Goal: Information Seeking & Learning: Check status

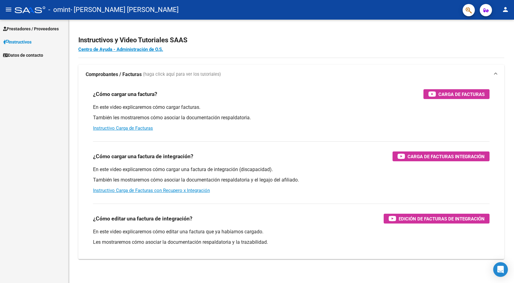
click at [37, 25] on span "Prestadores / Proveedores" at bounding box center [31, 28] width 56 height 7
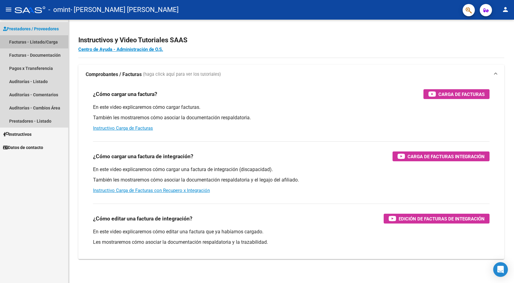
click at [43, 38] on link "Facturas - Listado/Carga" at bounding box center [34, 41] width 68 height 13
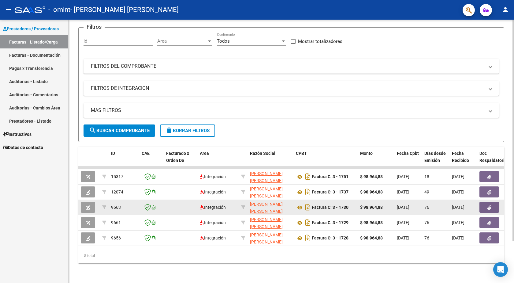
scroll to position [50, 0]
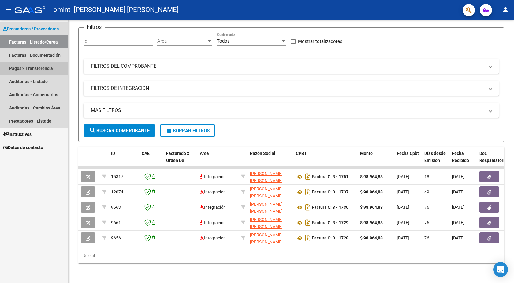
click at [38, 68] on link "Pagos x Transferencia" at bounding box center [34, 68] width 68 height 13
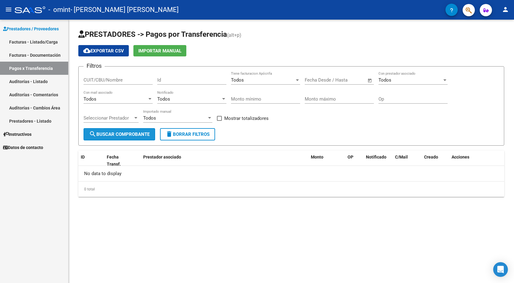
click at [124, 133] on span "search Buscar Comprobante" at bounding box center [119, 134] width 61 height 6
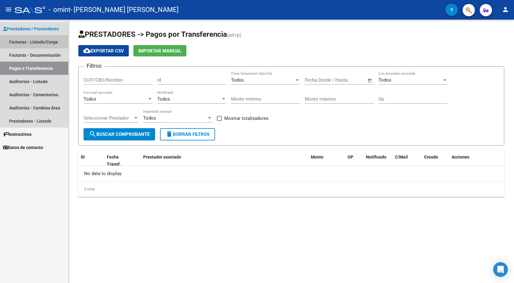
click at [39, 41] on link "Facturas - Listado/Carga" at bounding box center [34, 41] width 68 height 13
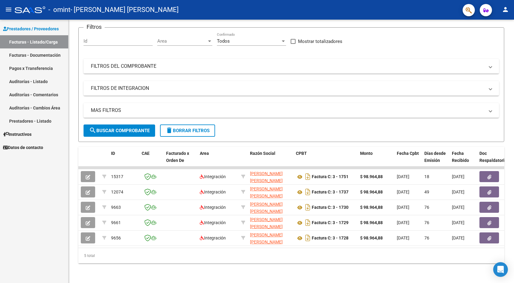
click at [39, 78] on link "Auditorías - Listado" at bounding box center [34, 81] width 68 height 13
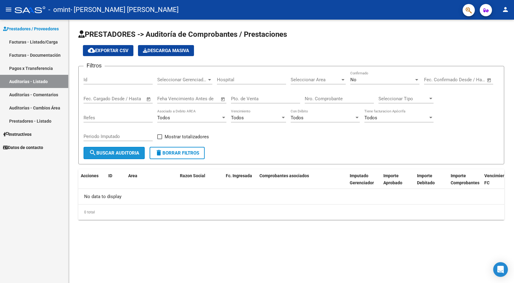
click at [107, 154] on span "search Buscar Auditoria" at bounding box center [114, 153] width 50 height 6
click at [34, 66] on link "Pagos x Transferencia" at bounding box center [34, 68] width 68 height 13
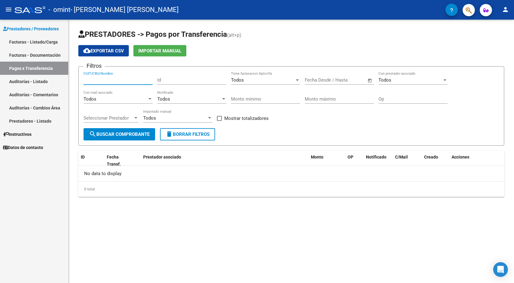
click at [134, 82] on input "CUIT/CBU/Nombre" at bounding box center [118, 80] width 69 height 6
type input "m"
type input "27254500556"
click at [116, 131] on button "search Buscar Comprobante" at bounding box center [120, 134] width 72 height 12
click at [247, 78] on div "Todos" at bounding box center [263, 80] width 64 height 6
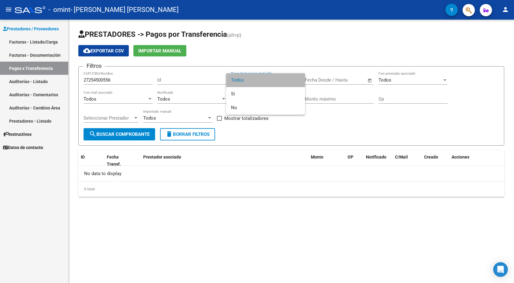
click at [247, 80] on span "Todos" at bounding box center [265, 80] width 69 height 14
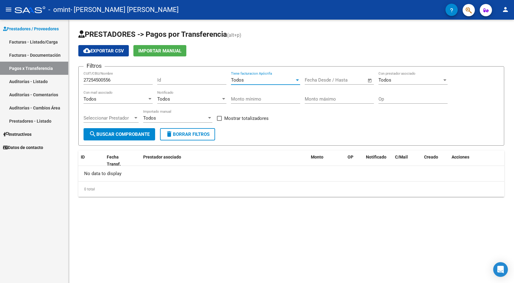
click at [256, 79] on div "Todos" at bounding box center [263, 80] width 64 height 6
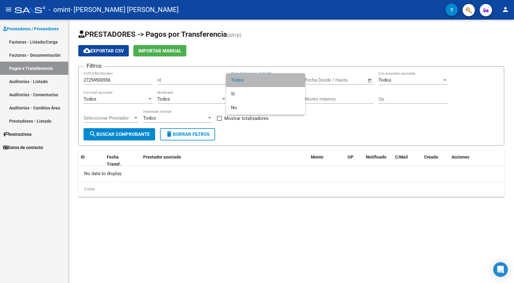
click at [256, 79] on span "Todos" at bounding box center [265, 80] width 69 height 14
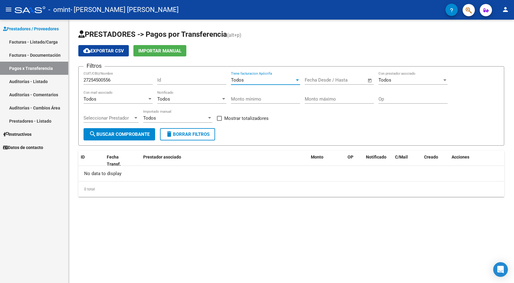
click at [370, 78] on span "Open calendar" at bounding box center [370, 80] width 15 height 15
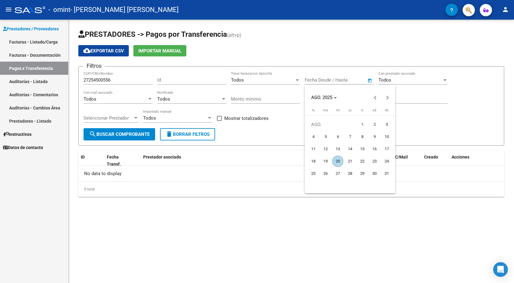
click at [370, 78] on div at bounding box center [257, 141] width 514 height 283
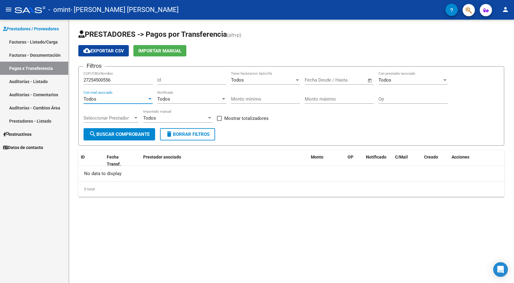
click at [123, 100] on div "Todos" at bounding box center [116, 99] width 64 height 6
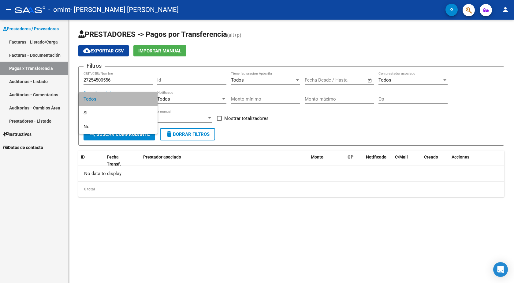
click at [126, 98] on span "Todos" at bounding box center [118, 99] width 69 height 14
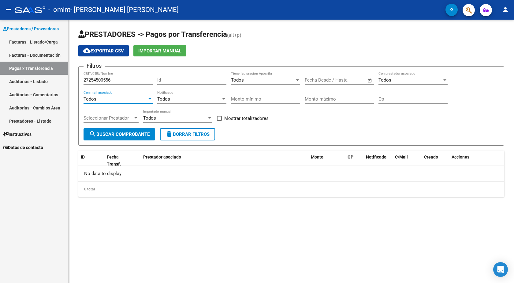
click at [117, 115] on span "Seleccionar Prestador" at bounding box center [109, 118] width 50 height 6
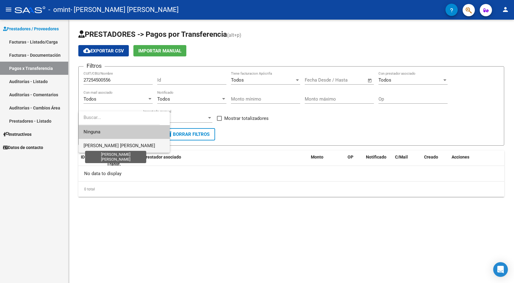
click at [125, 145] on span "[PERSON_NAME] [PERSON_NAME]" at bounding box center [120, 146] width 72 height 6
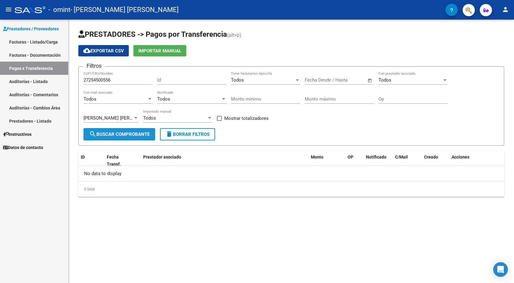
click at [117, 131] on span "search Buscar Comprobante" at bounding box center [119, 134] width 61 height 6
drag, startPoint x: 131, startPoint y: 82, endPoint x: 15, endPoint y: 87, distance: 116.1
click at [15, 87] on mat-sidenav-container "Prestadores / Proveedores Facturas - Listado/Carga Facturas - Documentación Pag…" at bounding box center [257, 151] width 514 height 263
click at [118, 132] on span "search Buscar Comprobante" at bounding box center [119, 134] width 61 height 6
click at [207, 117] on div at bounding box center [210, 117] width 6 height 5
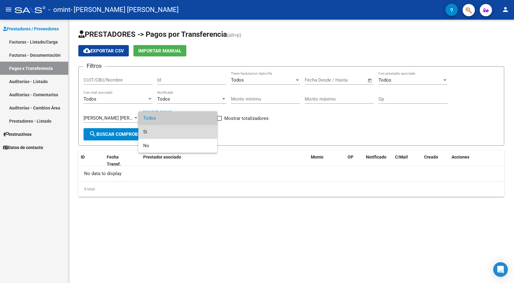
click at [186, 130] on span "Si" at bounding box center [177, 132] width 69 height 14
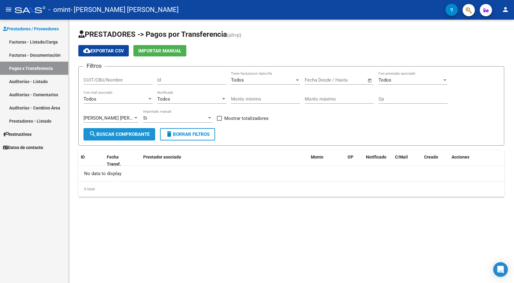
click at [110, 130] on button "search Buscar Comprobante" at bounding box center [120, 134] width 72 height 12
click at [29, 50] on link "Facturas - Documentación" at bounding box center [34, 54] width 68 height 13
